Goal: Task Accomplishment & Management: Use online tool/utility

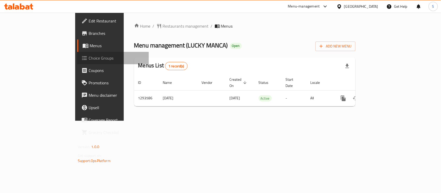
click at [89, 56] on span "Choice Groups" at bounding box center [117, 58] width 56 height 6
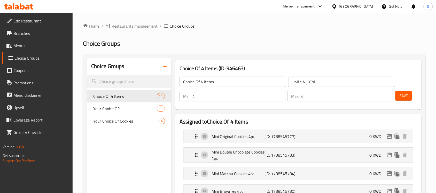
click at [107, 120] on span "Your Choice Of Cookies" at bounding box center [118, 121] width 50 height 6
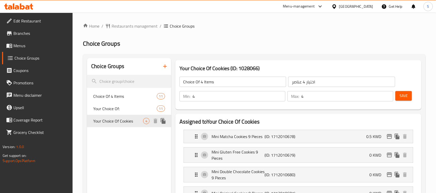
type input "Your Choice Of Cookies"
type input "اختيارك ل الكوكيز"
type input "0"
type input "1"
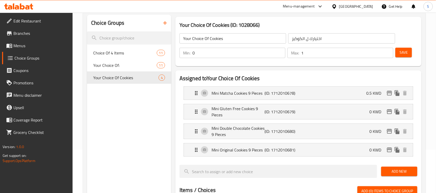
scroll to position [32, 0]
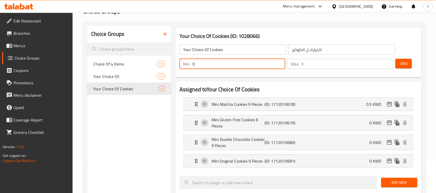
drag, startPoint x: 198, startPoint y: 62, endPoint x: 193, endPoint y: 62, distance: 5.4
click at [193, 62] on input "0" at bounding box center [239, 64] width 93 height 10
type input "1"
click at [412, 66] on button "Save" at bounding box center [404, 64] width 17 height 10
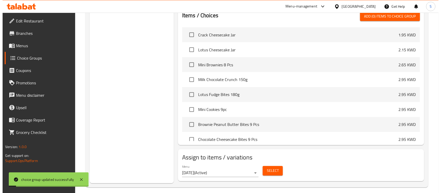
scroll to position [224, 0]
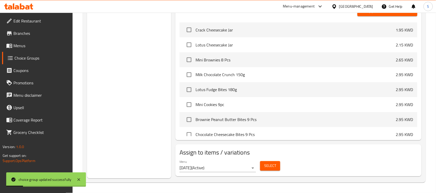
click at [266, 166] on span "Select" at bounding box center [270, 166] width 12 height 6
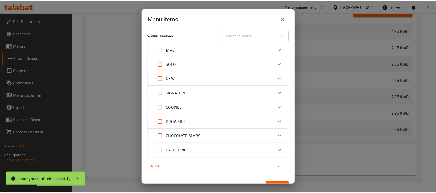
scroll to position [12, 0]
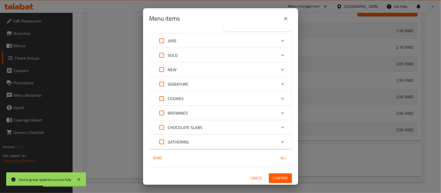
click at [286, 18] on icon "close" at bounding box center [286, 19] width 6 height 6
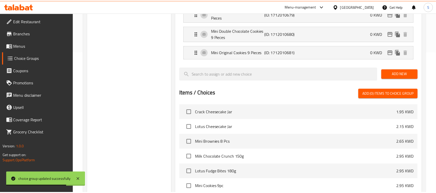
scroll to position [224, 0]
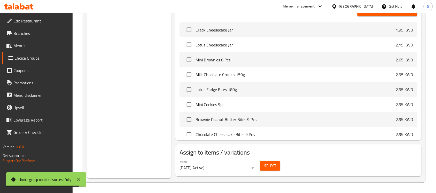
drag, startPoint x: 151, startPoint y: 51, endPoint x: 153, endPoint y: 35, distance: 16.1
click at [151, 51] on div "Choice Groups Choice Of 4 Items 11 Your Choice Of: 11 Your Choice Of Cookies 4" at bounding box center [129, 7] width 84 height 344
